Goal: Task Accomplishment & Management: Manage account settings

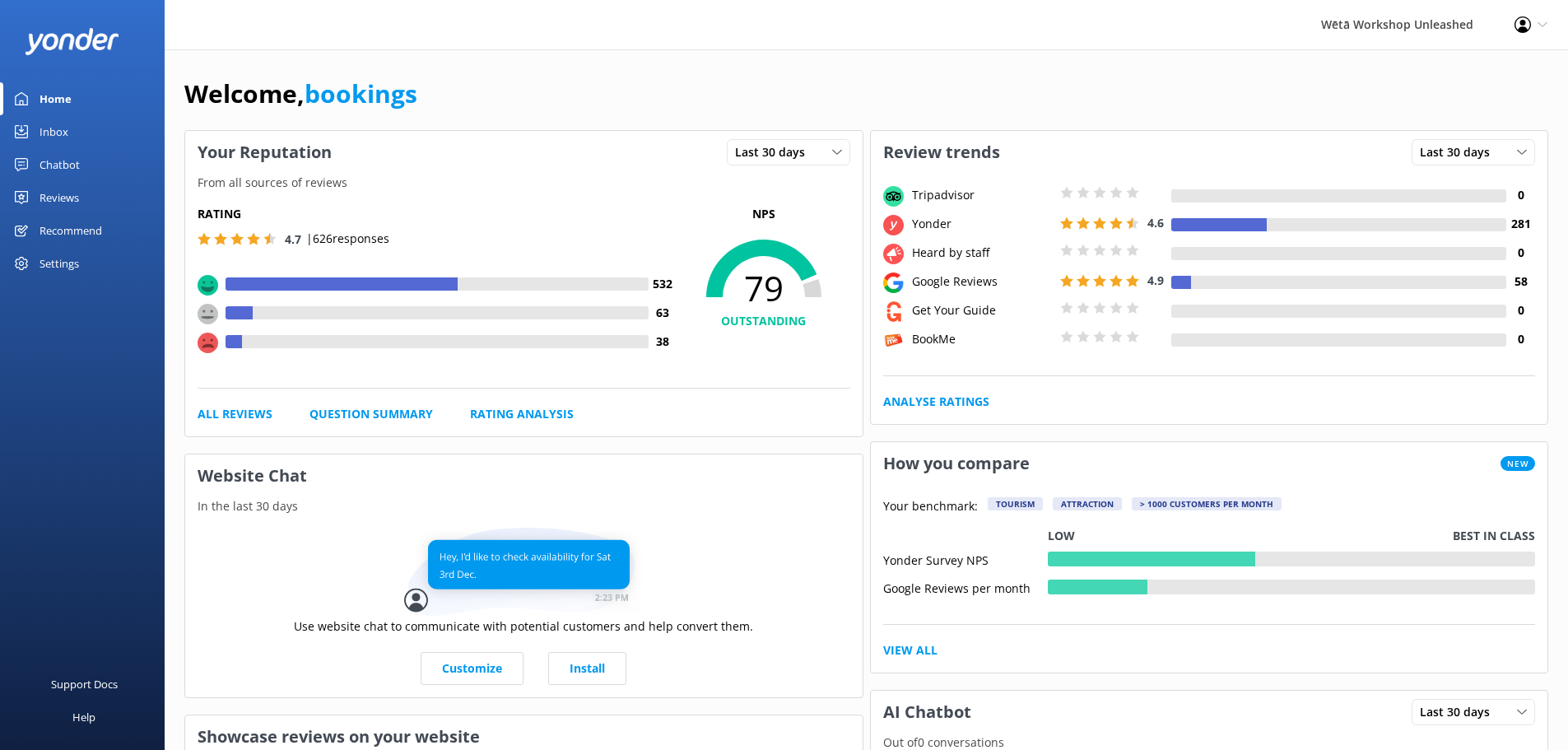
click at [1382, 32] on div "Wētā Workshop Unleashed" at bounding box center [1397, 24] width 193 height 49
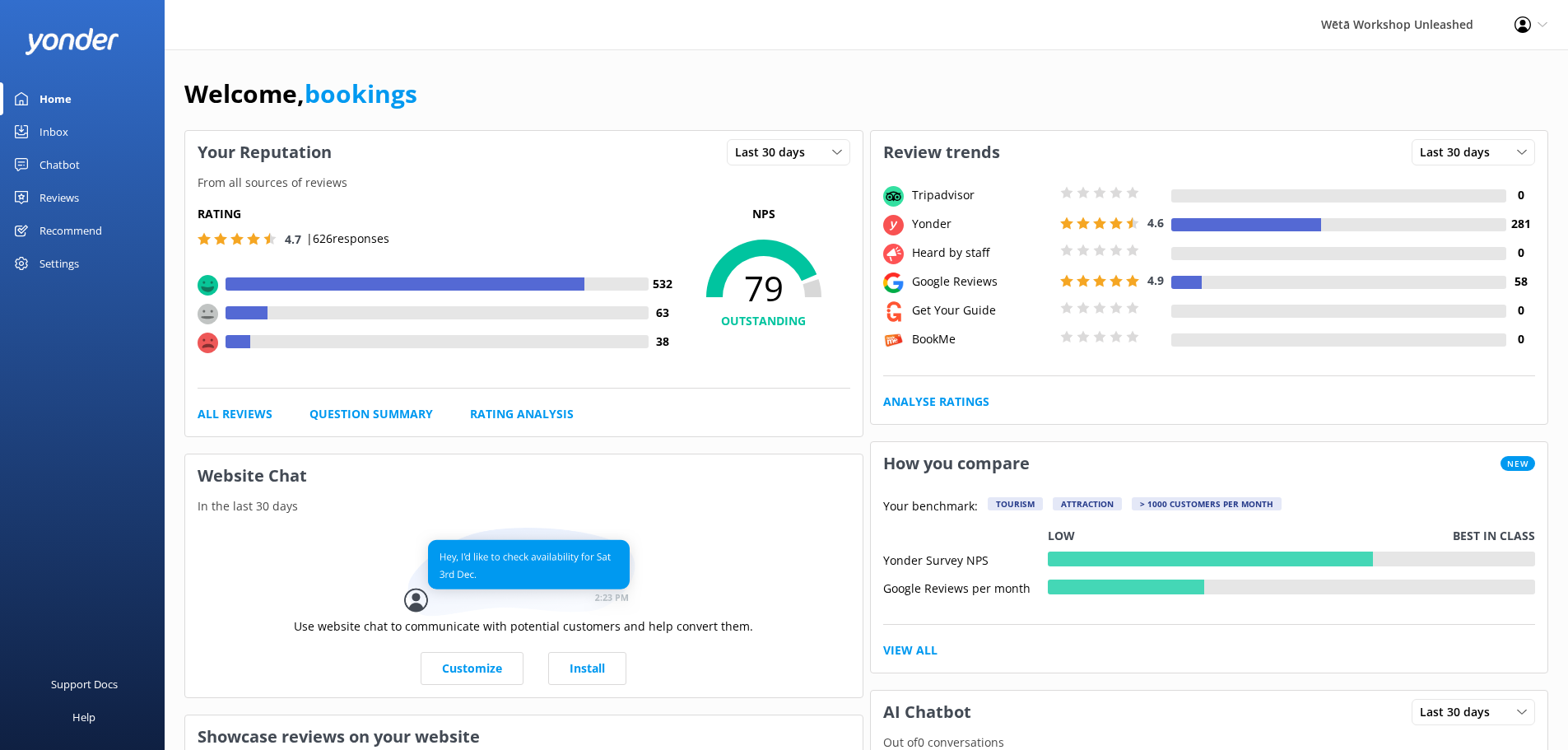
click at [1400, 29] on div "Wētā Workshop Unleashed" at bounding box center [1397, 24] width 193 height 49
click at [1473, 23] on div "Wētā Workshop Unleashed" at bounding box center [1397, 24] width 193 height 49
click at [1425, 26] on div "Wētā Workshop Unleashed" at bounding box center [1397, 24] width 193 height 49
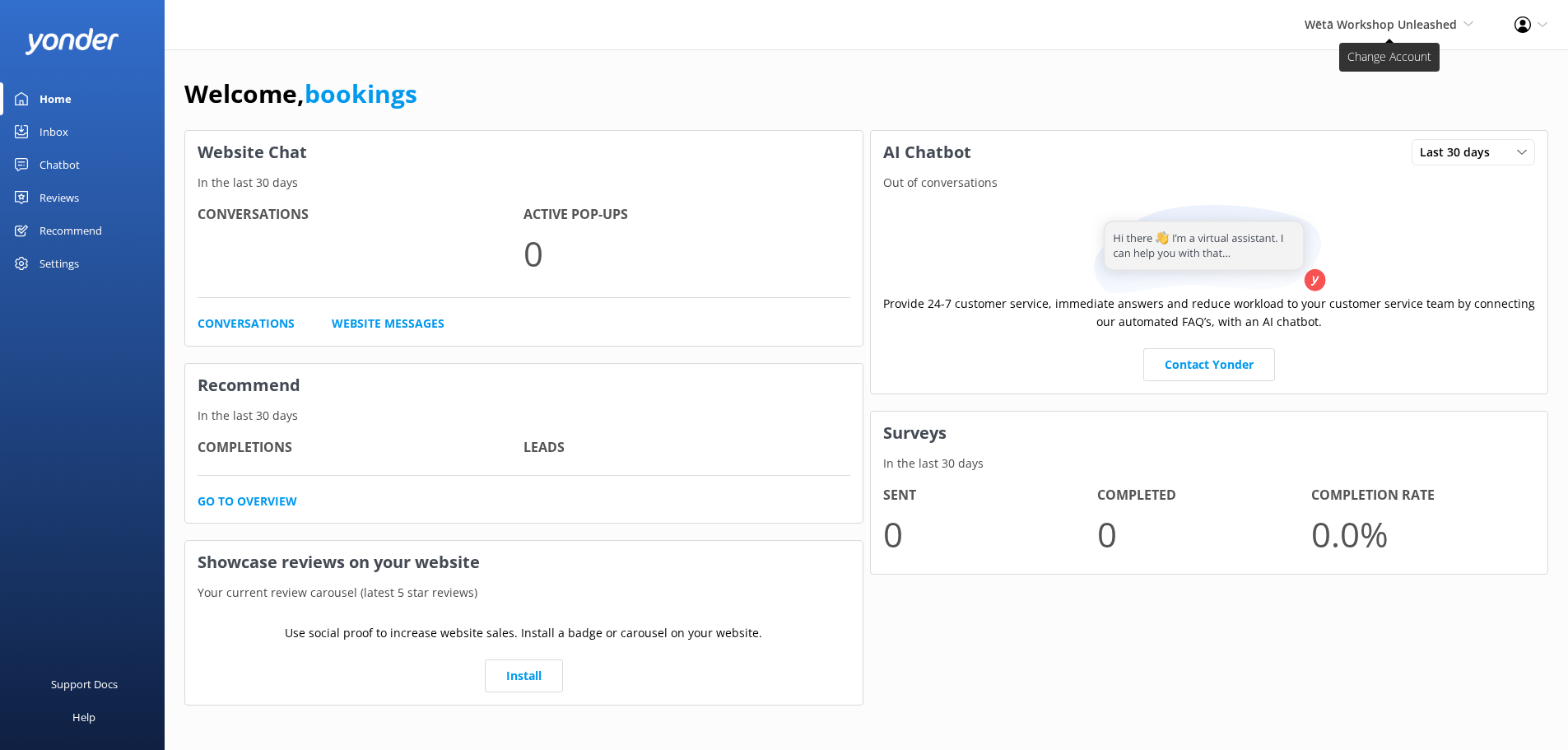
click at [1429, 29] on span "Wētā Workshop Unleashed" at bounding box center [1381, 24] width 152 height 15
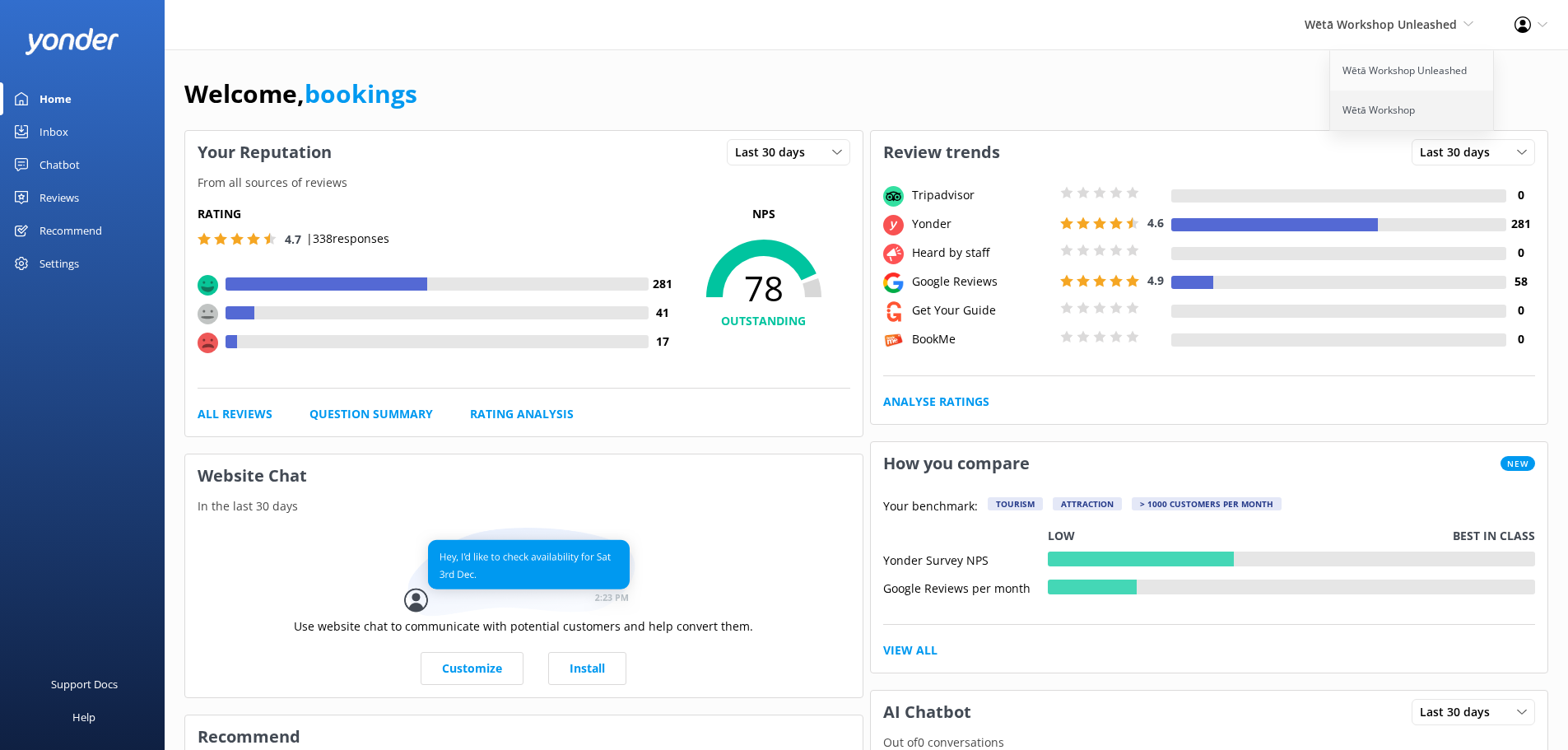
click at [1403, 111] on link "Wētā Workshop" at bounding box center [1413, 110] width 165 height 40
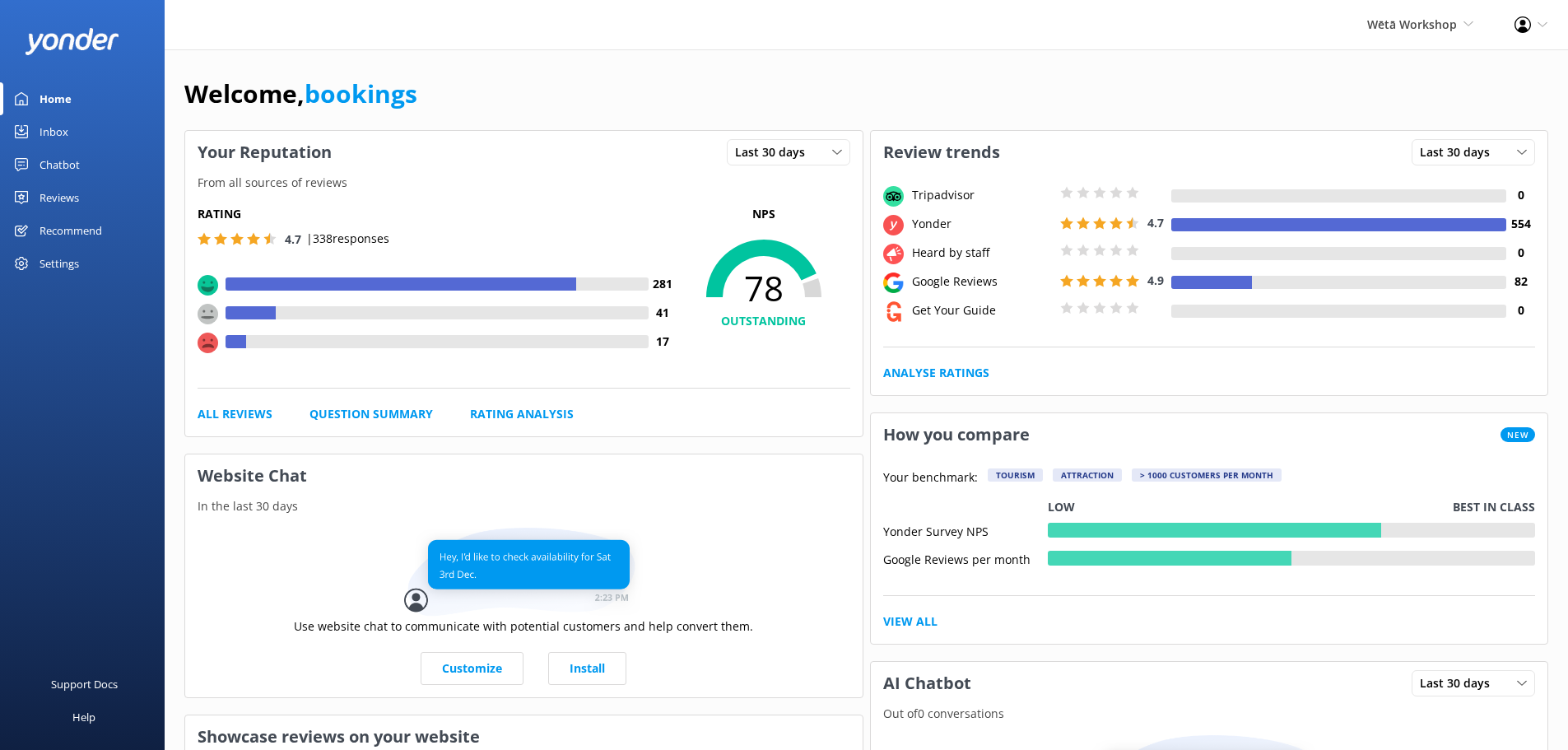
click at [73, 188] on div "Reviews" at bounding box center [59, 198] width 40 height 33
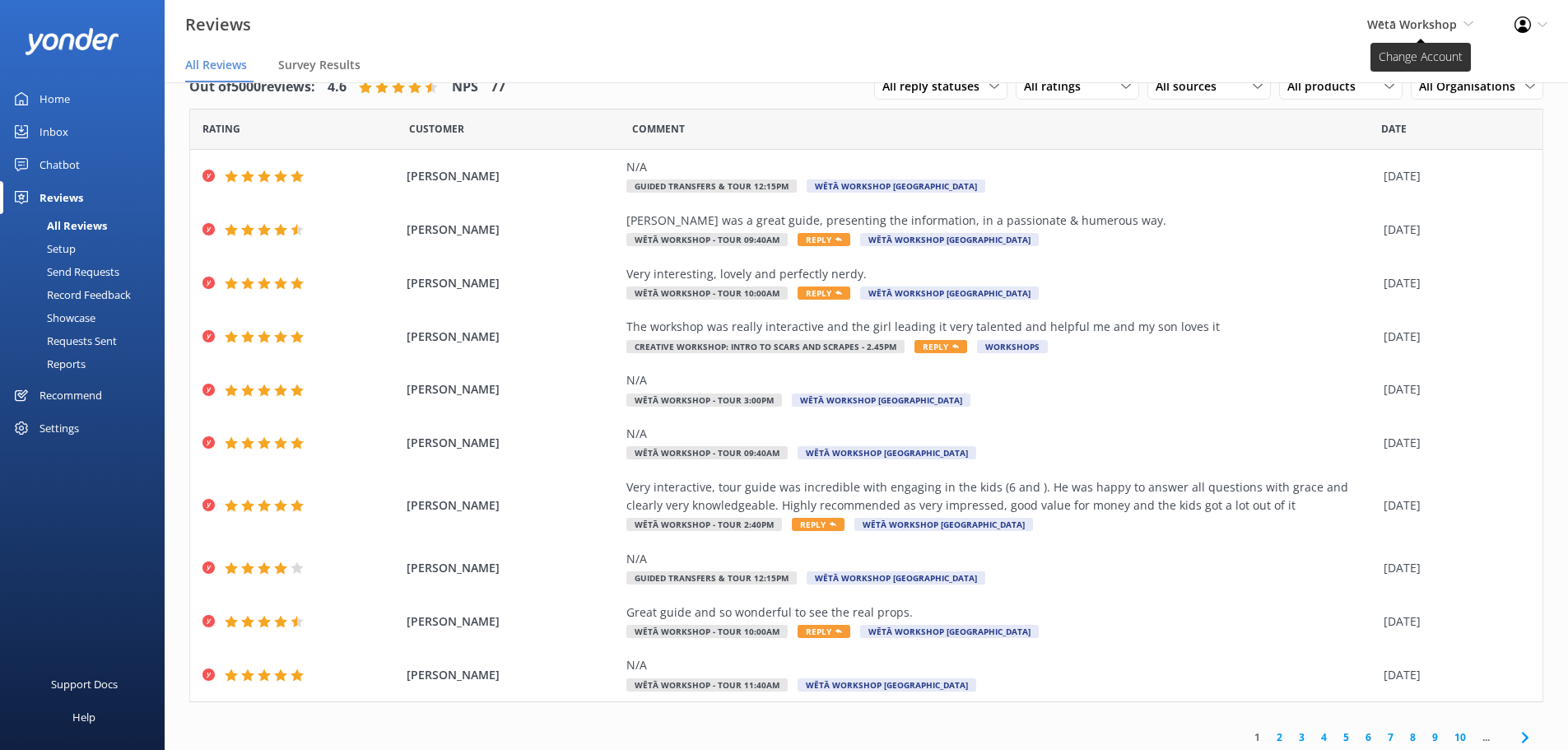
click at [1395, 20] on span "Wētā Workshop" at bounding box center [1412, 24] width 89 height 15
click at [1549, 27] on div "Profile Settings Logout" at bounding box center [1531, 24] width 74 height 49
drag, startPoint x: 1525, startPoint y: 58, endPoint x: 1078, endPoint y: 58, distance: 447.0
click at [1524, 58] on link "Profile Settings" at bounding box center [1487, 71] width 165 height 41
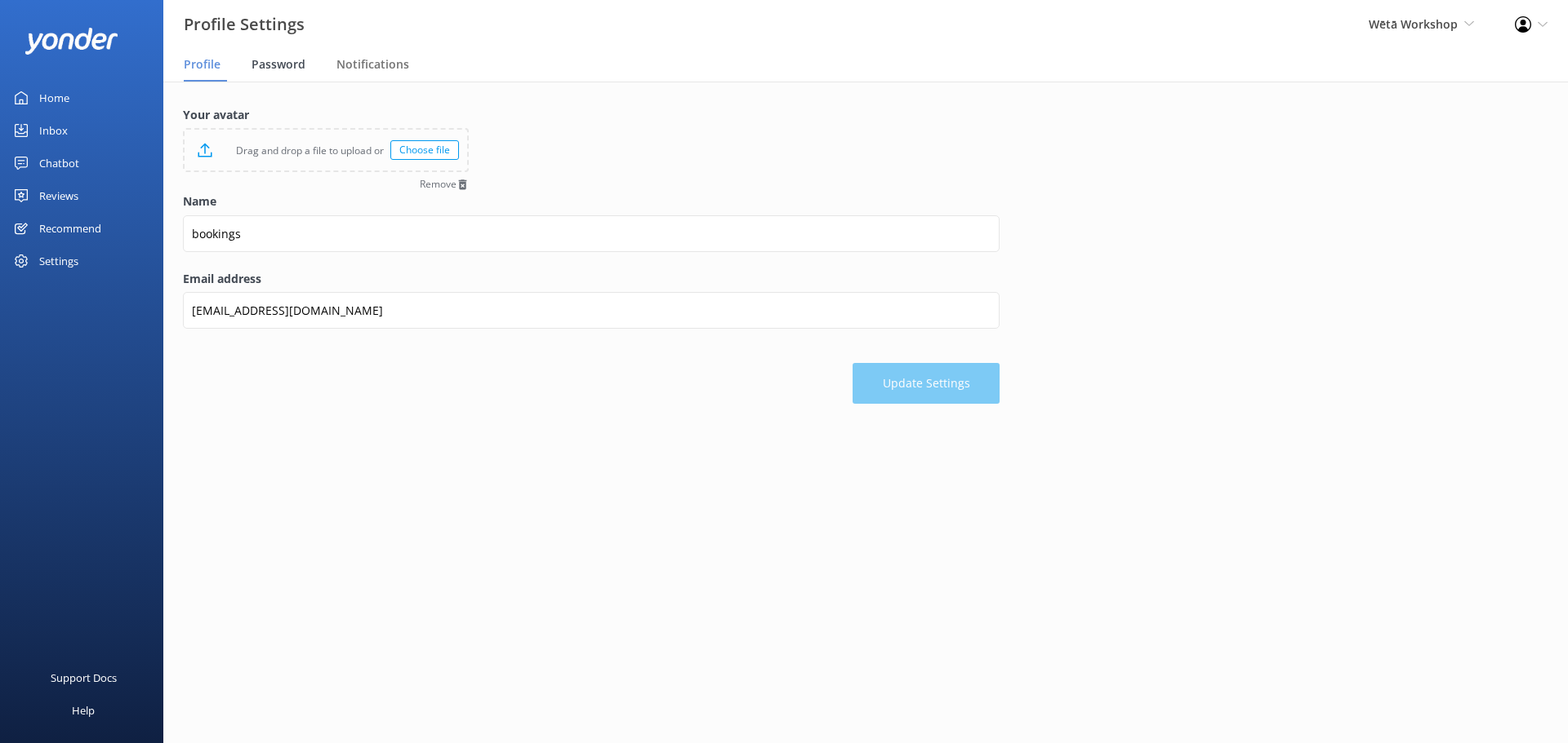
click at [275, 60] on span "Password" at bounding box center [278, 64] width 54 height 16
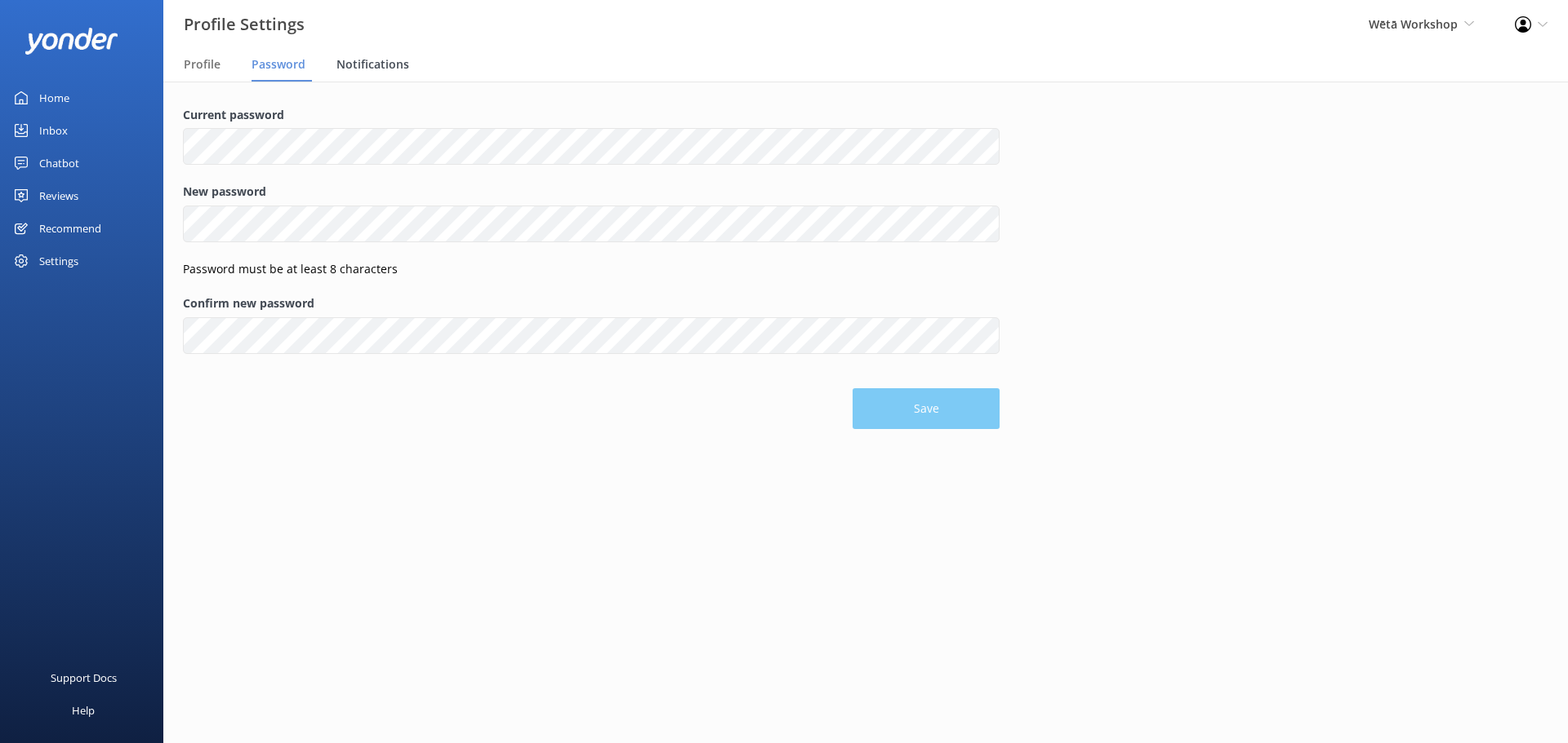
click at [400, 60] on span "Notifications" at bounding box center [373, 64] width 72 height 16
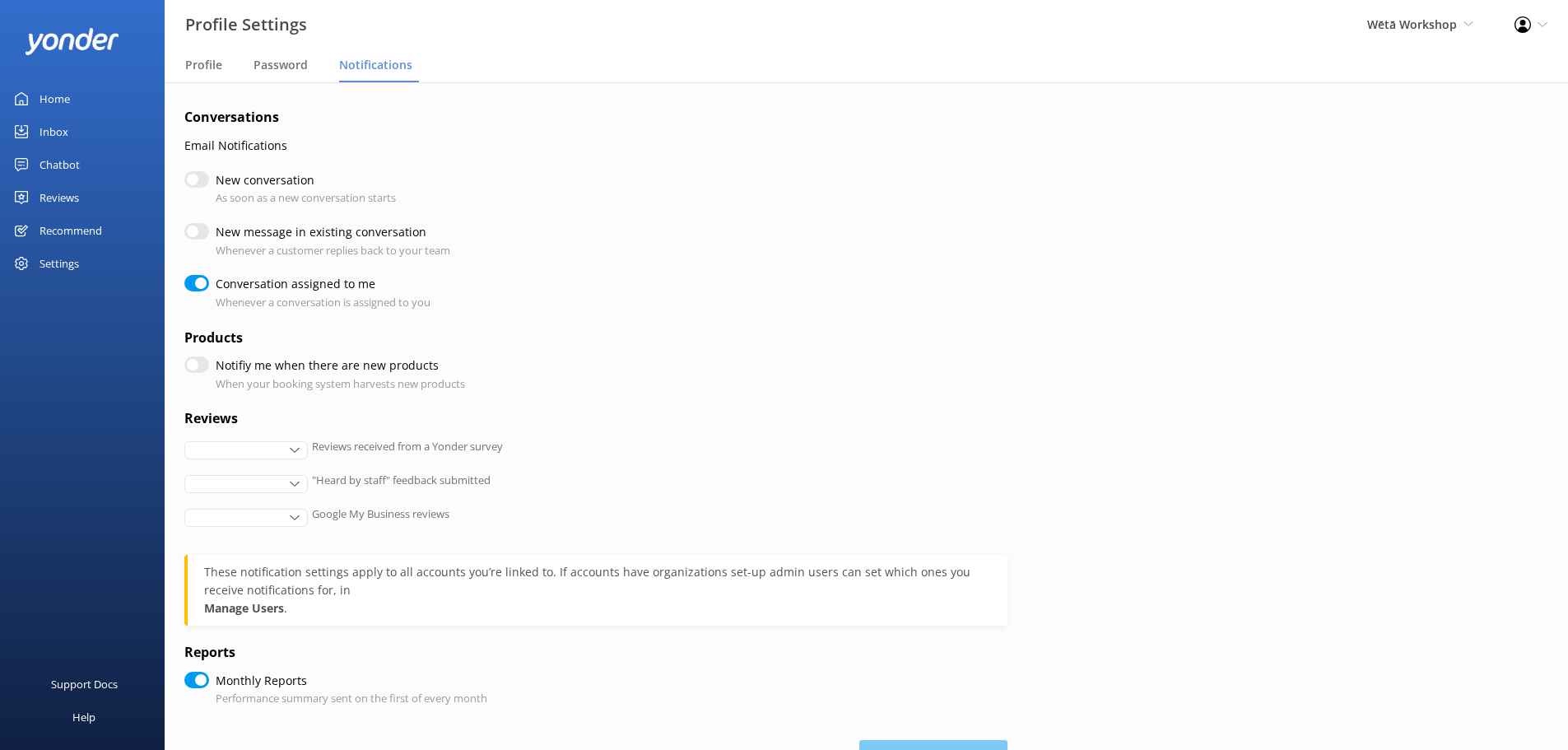
checkbox input "true"
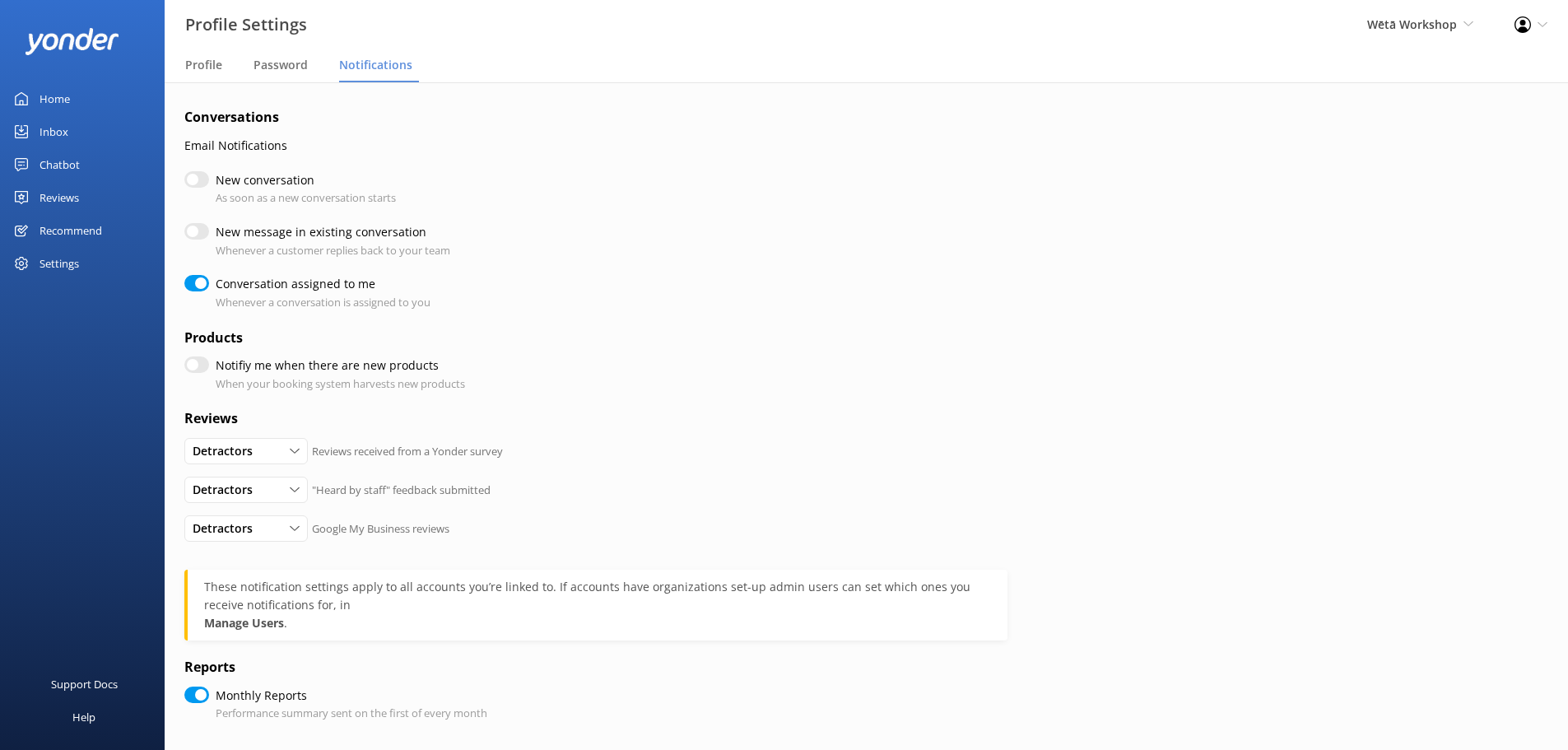
scroll to position [79, 0]
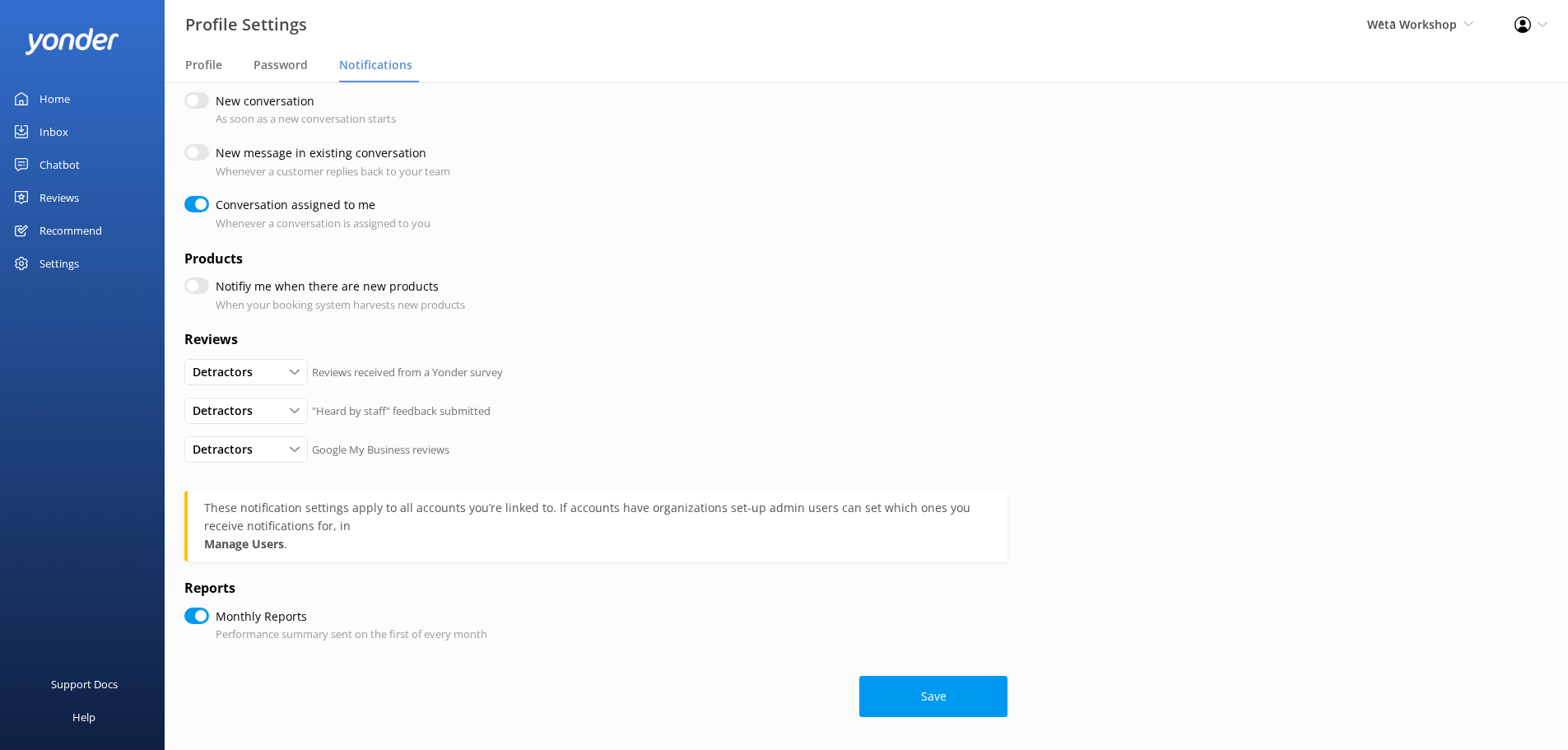
click at [77, 271] on div "Settings" at bounding box center [59, 263] width 40 height 33
checkbox input "true"
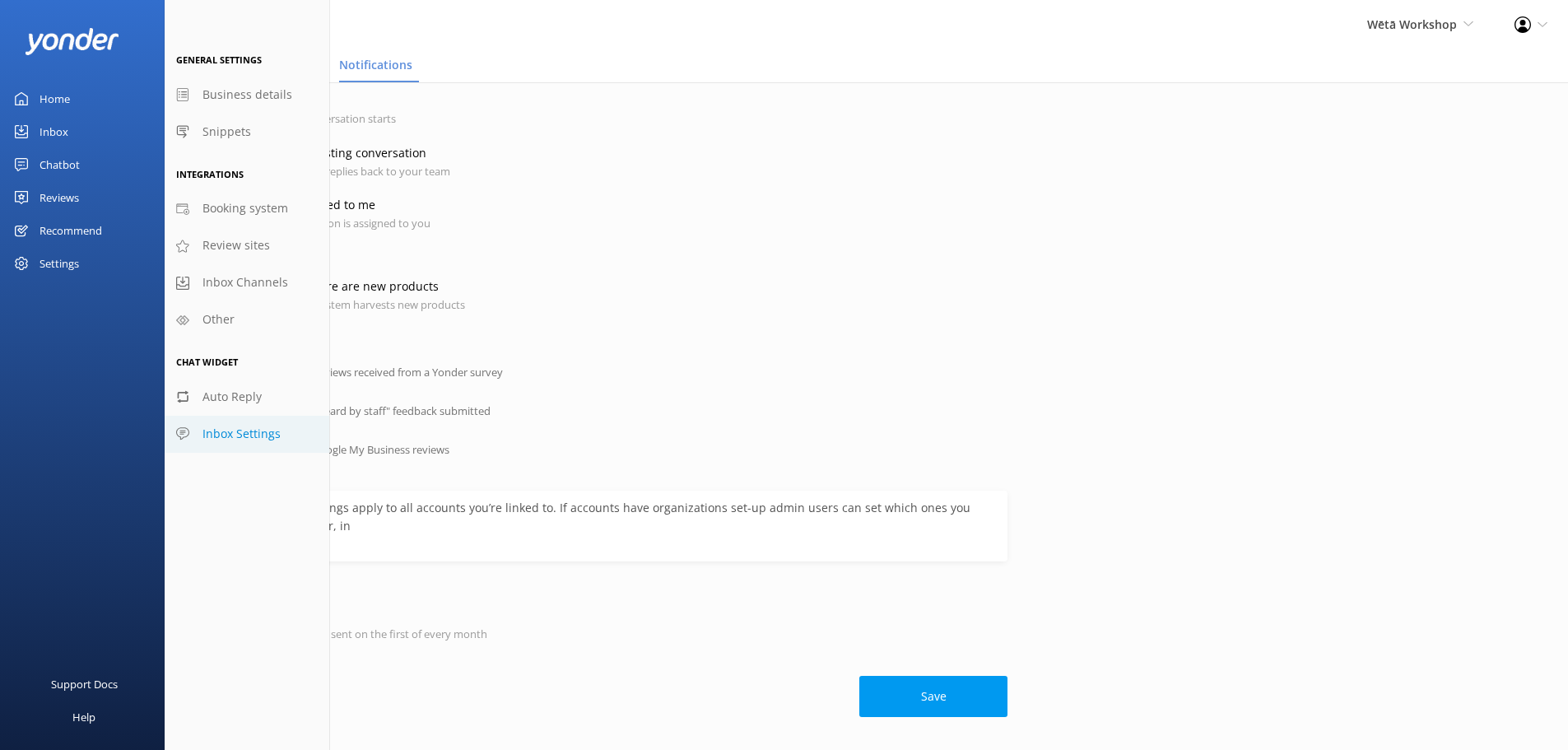
click at [230, 430] on span "Inbox Settings" at bounding box center [242, 433] width 78 height 18
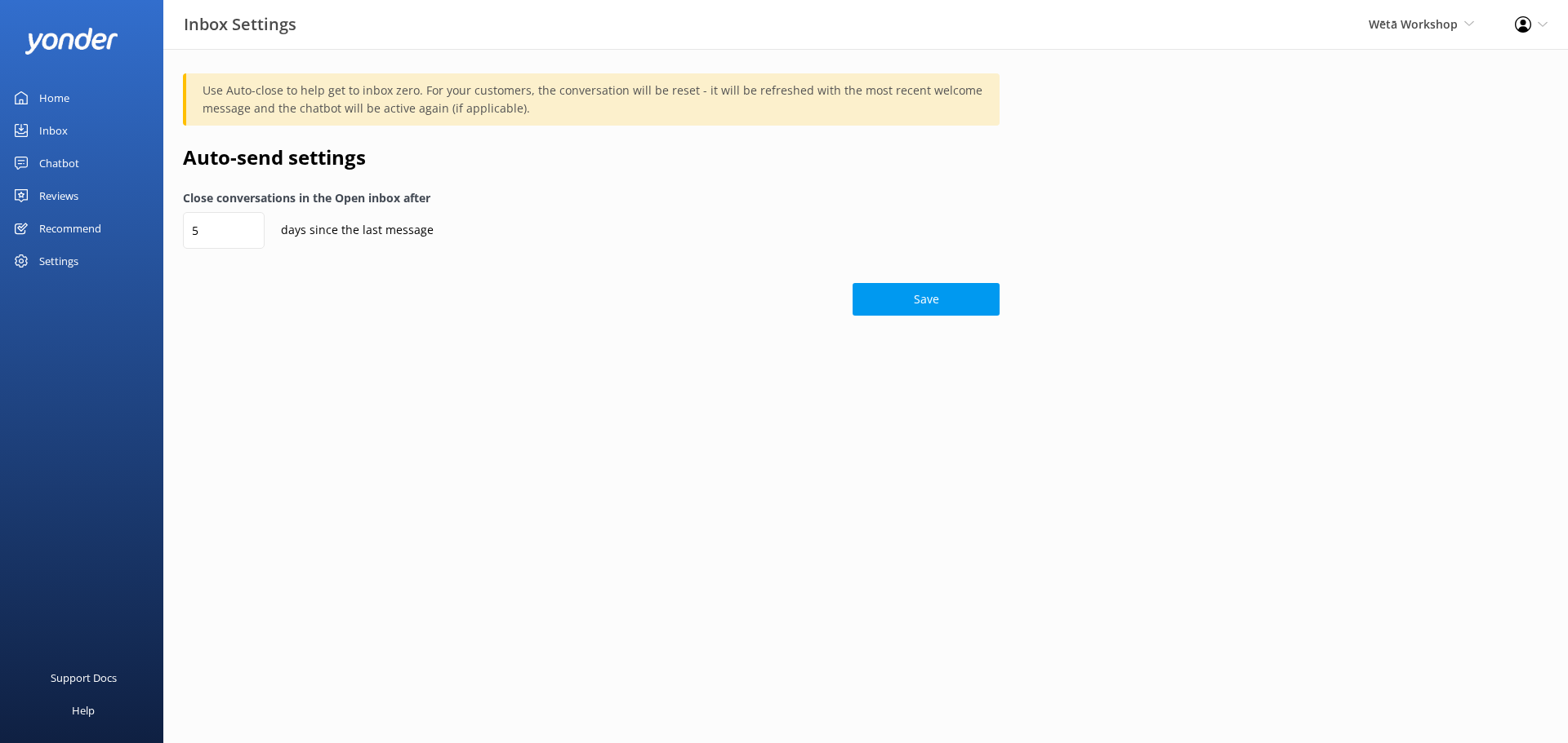
click at [37, 256] on div "Settings" at bounding box center [82, 261] width 164 height 32
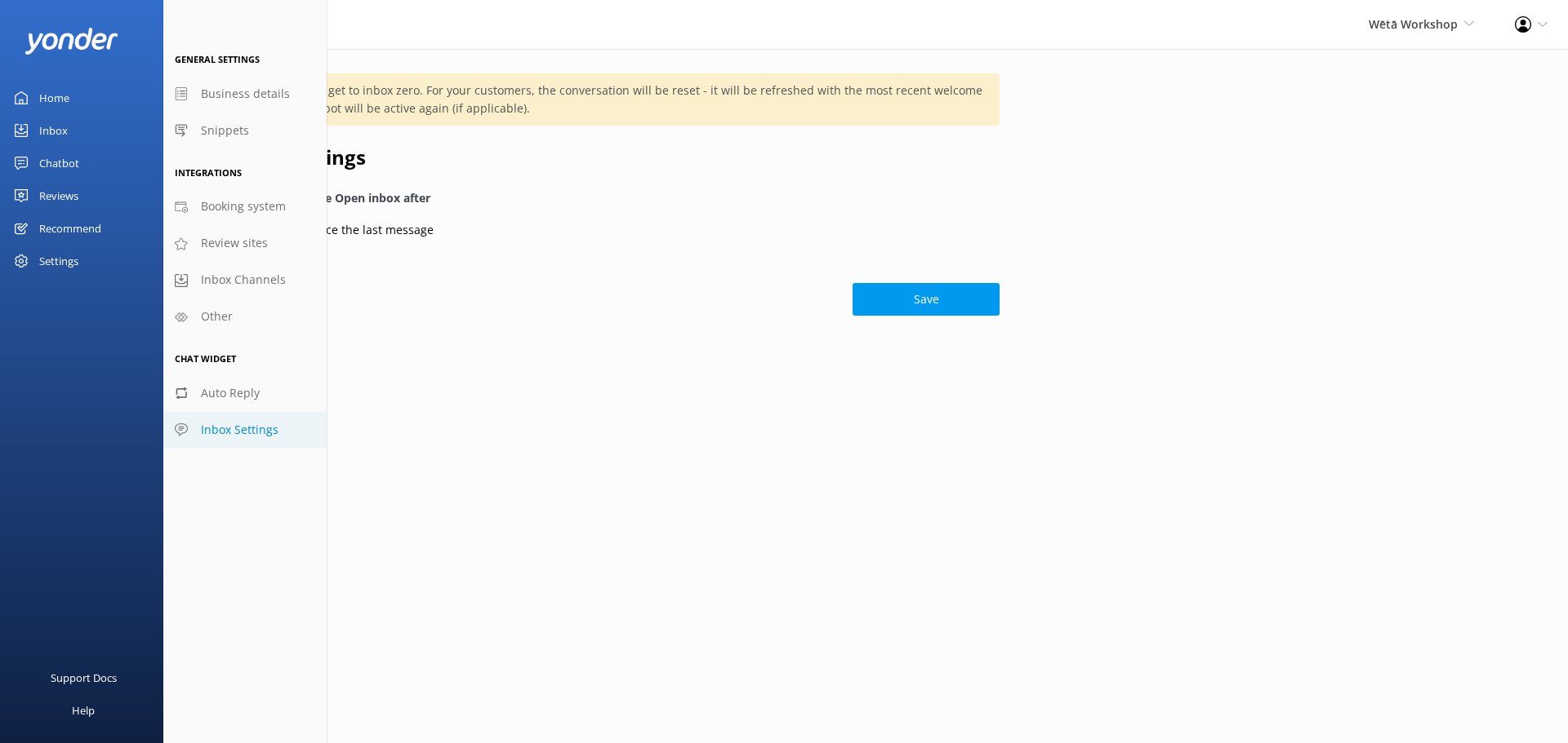
click at [61, 91] on div "Home" at bounding box center [54, 98] width 30 height 32
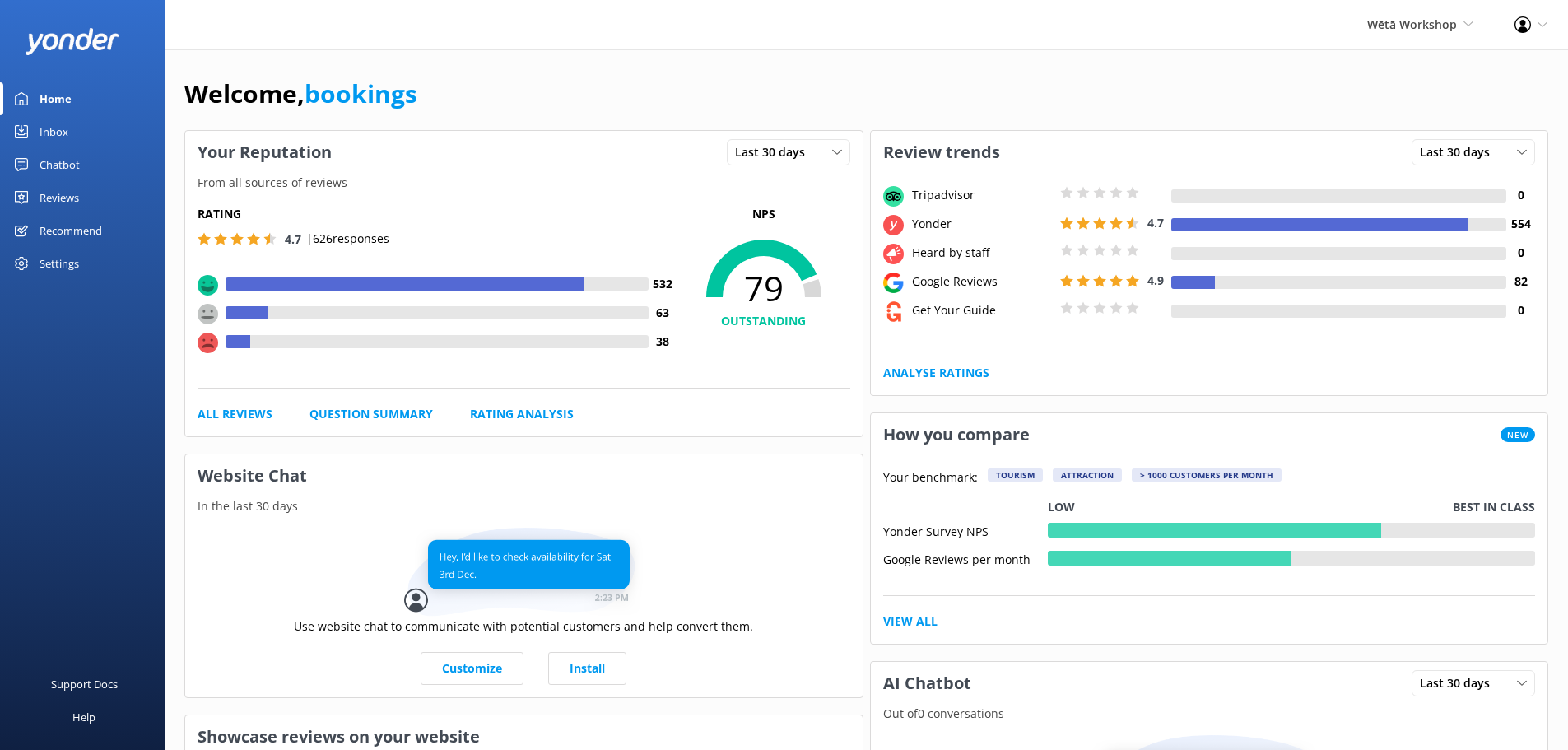
drag, startPoint x: 546, startPoint y: 104, endPoint x: 716, endPoint y: 107, distance: 170.0
click at [716, 107] on div "Welcome, bookings" at bounding box center [867, 101] width 1364 height 56
